Goal: Transaction & Acquisition: Purchase product/service

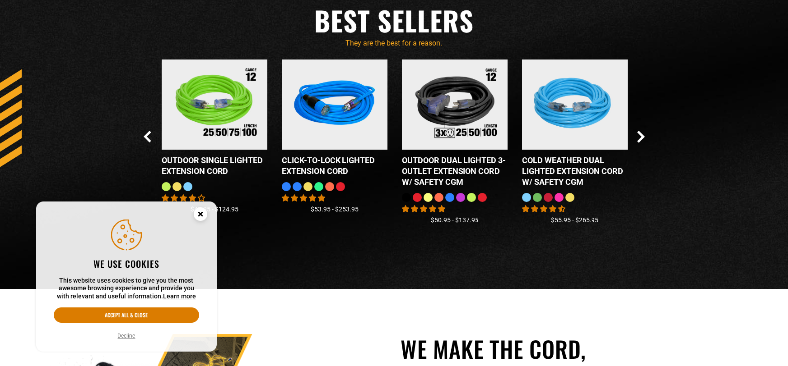
scroll to position [859, 0]
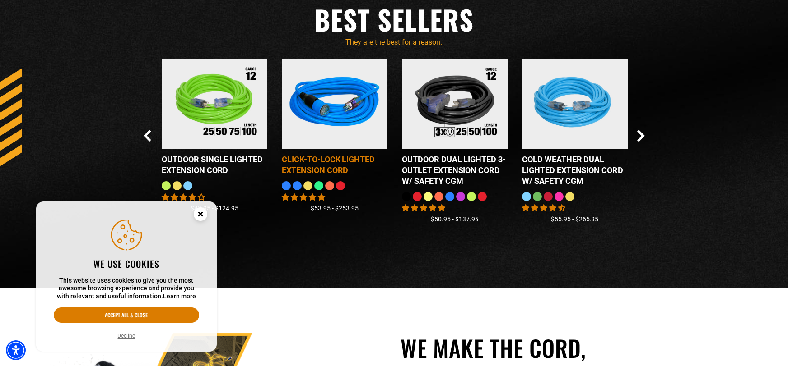
click at [345, 106] on img at bounding box center [334, 104] width 113 height 102
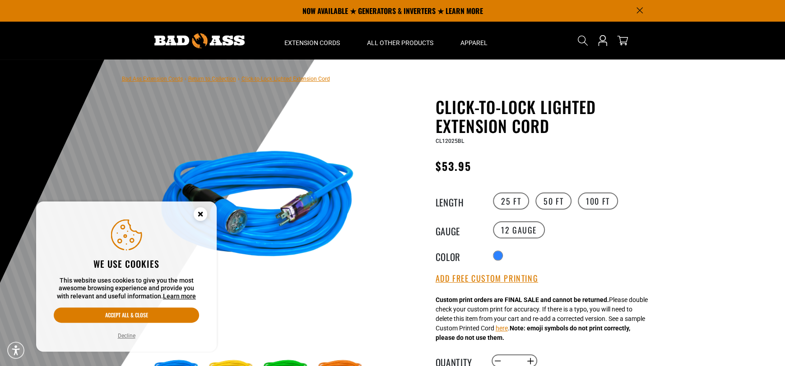
click at [512, 255] on div "Translation missing: en.products.product.variant_sold_out_or_unavailable Transl…" at bounding box center [574, 256] width 166 height 14
click at [536, 251] on div "Radio button Translation missing: en.products.product.variant_sold_out_or_unava…" at bounding box center [574, 256] width 166 height 14
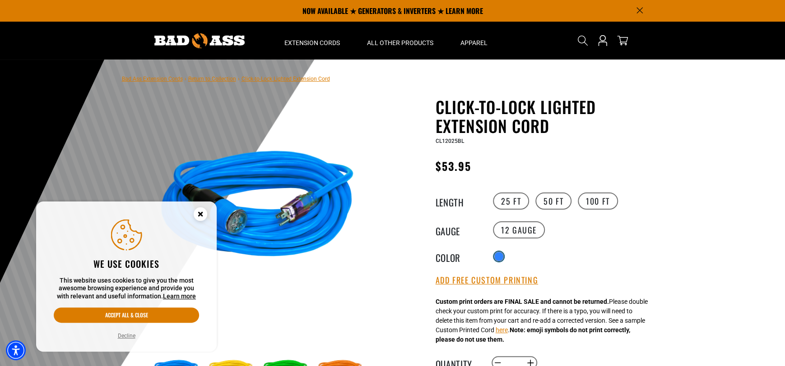
click at [501, 252] on div at bounding box center [498, 256] width 9 height 9
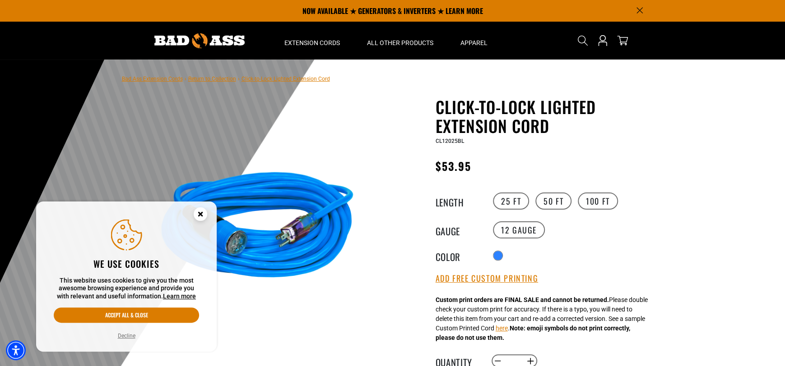
click at [515, 258] on div "Radio button Translation missing: en.products.product.variant_sold_out_or_unava…" at bounding box center [574, 256] width 166 height 14
click at [479, 254] on legend "Color" at bounding box center [458, 256] width 45 height 12
click at [491, 253] on div "Radio button Translation missing: en.products.product.variant_sold_out_or_unava…" at bounding box center [574, 256] width 166 height 14
click at [530, 254] on div "Radio button Translation missing: en.products.product.variant_sold_out_or_unava…" at bounding box center [574, 256] width 166 height 14
click at [563, 253] on div "Radio button Translation missing: en.products.product.variant_sold_out_or_unava…" at bounding box center [574, 256] width 166 height 14
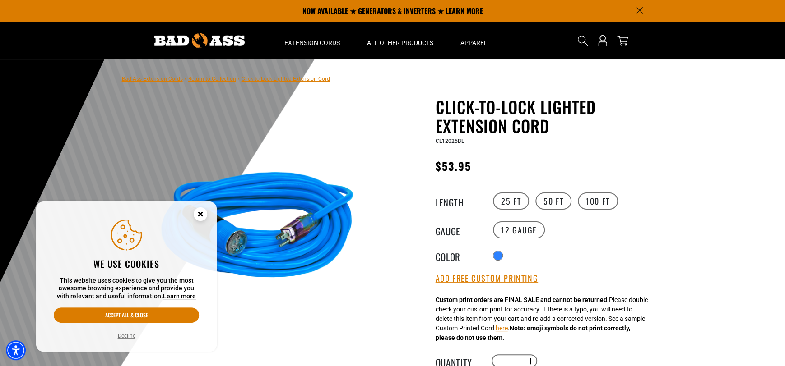
click at [568, 252] on div "Radio button Translation missing: en.products.product.variant_sold_out_or_unava…" at bounding box center [574, 256] width 166 height 14
click at [593, 251] on div "Radio button Translation missing: en.products.product.variant_sold_out_or_unava…" at bounding box center [574, 256] width 166 height 14
drag, startPoint x: 583, startPoint y: 252, endPoint x: 563, endPoint y: 250, distance: 20.0
click at [581, 252] on div "Radio button Translation missing: en.products.product.variant_sold_out_or_unava…" at bounding box center [574, 256] width 166 height 14
drag, startPoint x: 563, startPoint y: 250, endPoint x: 547, endPoint y: 250, distance: 15.8
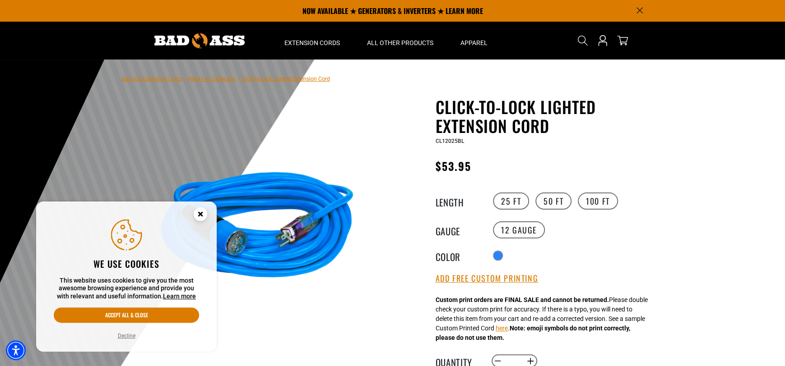
click at [558, 250] on div "Radio button Translation missing: en.products.product.variant_sold_out_or_unava…" at bounding box center [574, 256] width 166 height 14
drag, startPoint x: 547, startPoint y: 250, endPoint x: 534, endPoint y: 250, distance: 12.6
click at [547, 250] on div "Radio button Translation missing: en.products.product.variant_sold_out_or_unava…" at bounding box center [574, 256] width 166 height 14
drag, startPoint x: 534, startPoint y: 250, endPoint x: 525, endPoint y: 251, distance: 9.1
click at [533, 251] on div "Radio button Translation missing: en.products.product.variant_sold_out_or_unava…" at bounding box center [574, 256] width 166 height 14
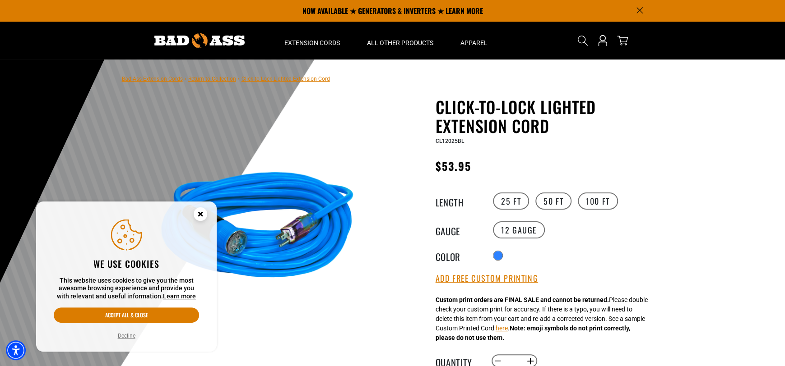
click at [524, 252] on div "Radio button Translation missing: en.products.product.variant_sold_out_or_unava…" at bounding box center [574, 256] width 166 height 14
click at [504, 257] on div at bounding box center [499, 257] width 10 height 10
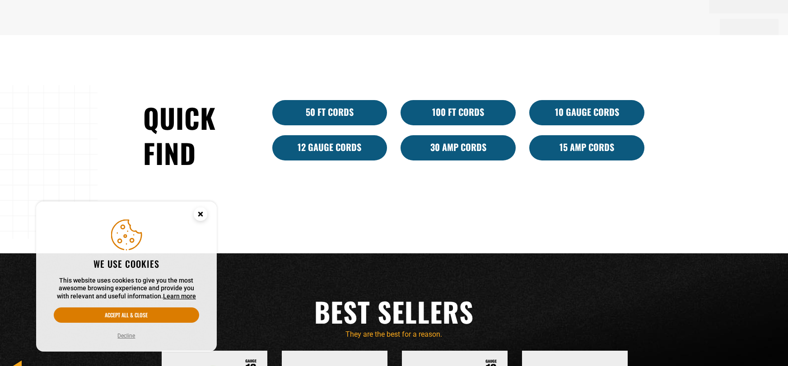
scroll to position [567, 0]
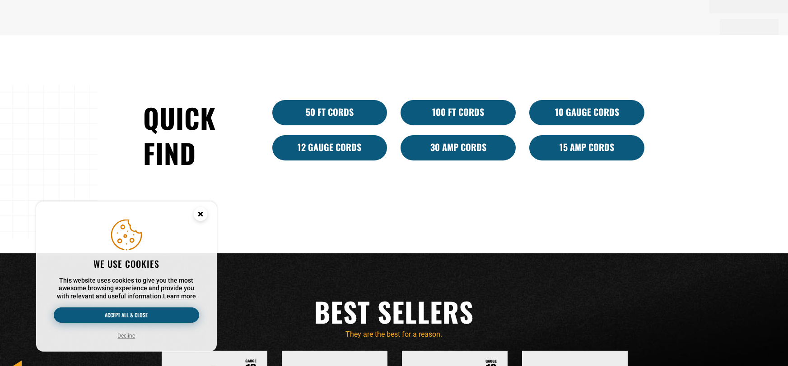
click at [139, 320] on button "Accept all & close" at bounding box center [126, 315] width 145 height 15
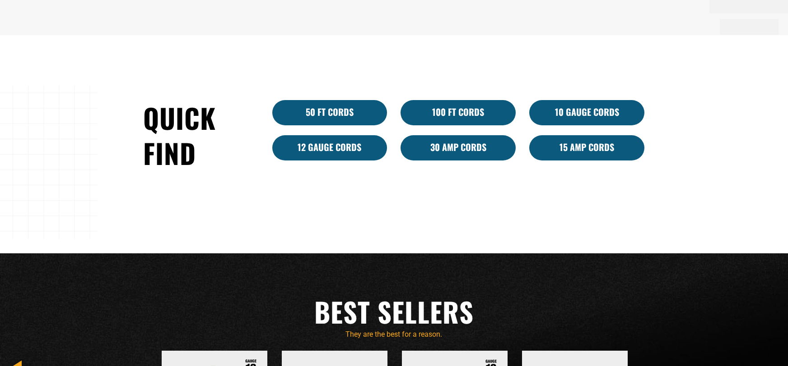
scroll to position [859, 0]
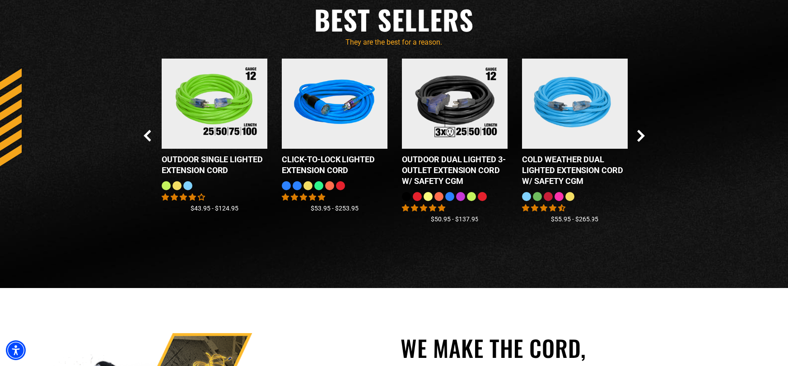
click at [297, 186] on div at bounding box center [296, 185] width 9 height 9
click at [309, 185] on div at bounding box center [307, 185] width 9 height 9
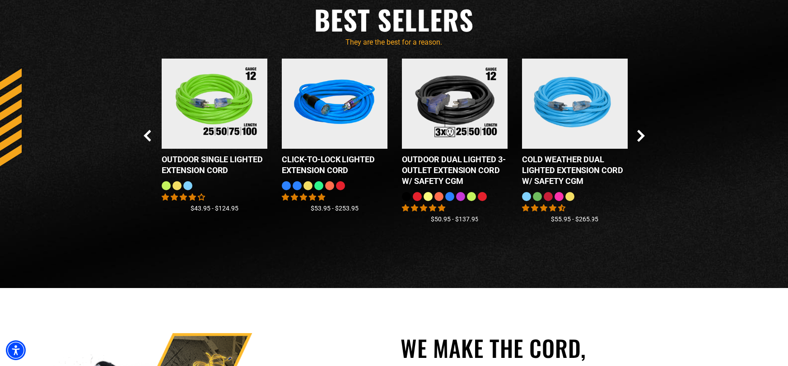
click at [309, 185] on div at bounding box center [307, 185] width 9 height 9
click at [314, 187] on div at bounding box center [318, 185] width 9 height 9
click at [321, 185] on div at bounding box center [318, 185] width 9 height 9
click at [325, 184] on div at bounding box center [329, 185] width 9 height 9
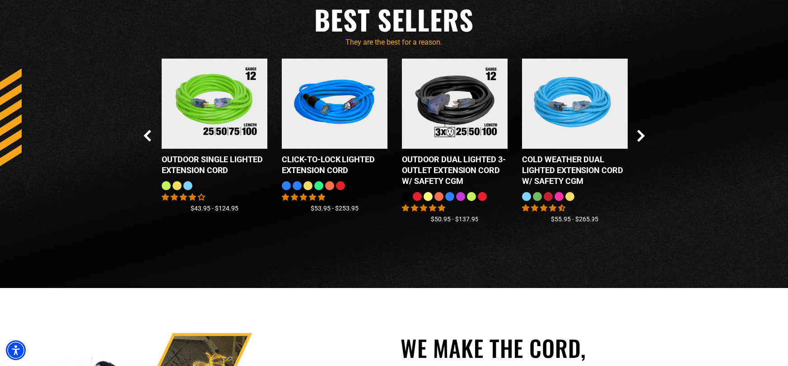
click at [334, 188] on fieldset at bounding box center [335, 186] width 106 height 11
click at [340, 186] on div at bounding box center [340, 185] width 9 height 9
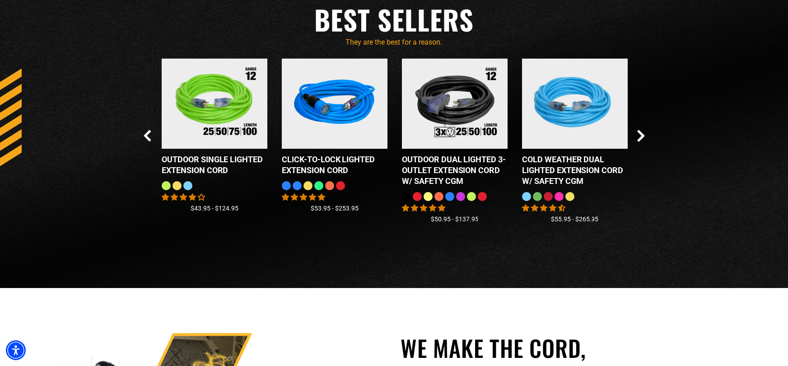
click at [340, 186] on div at bounding box center [340, 185] width 9 height 9
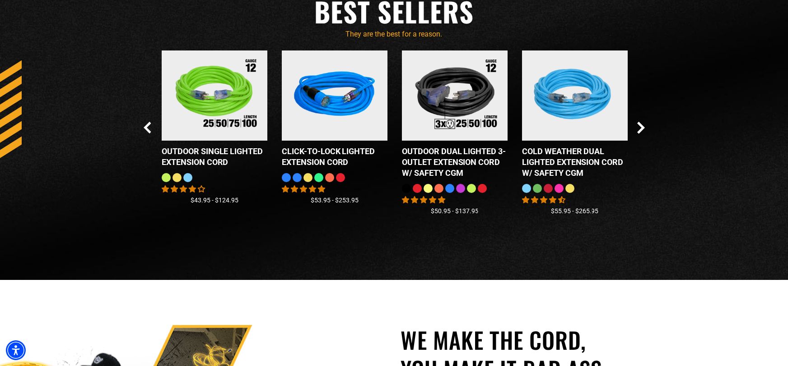
scroll to position [828, 0]
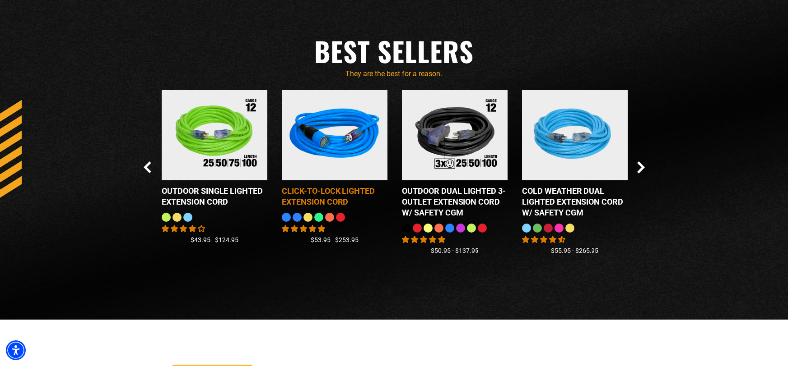
click at [336, 212] on link "Click-to-Lock Lighted Extension Cord" at bounding box center [335, 151] width 106 height 123
